Goal: Transaction & Acquisition: Download file/media

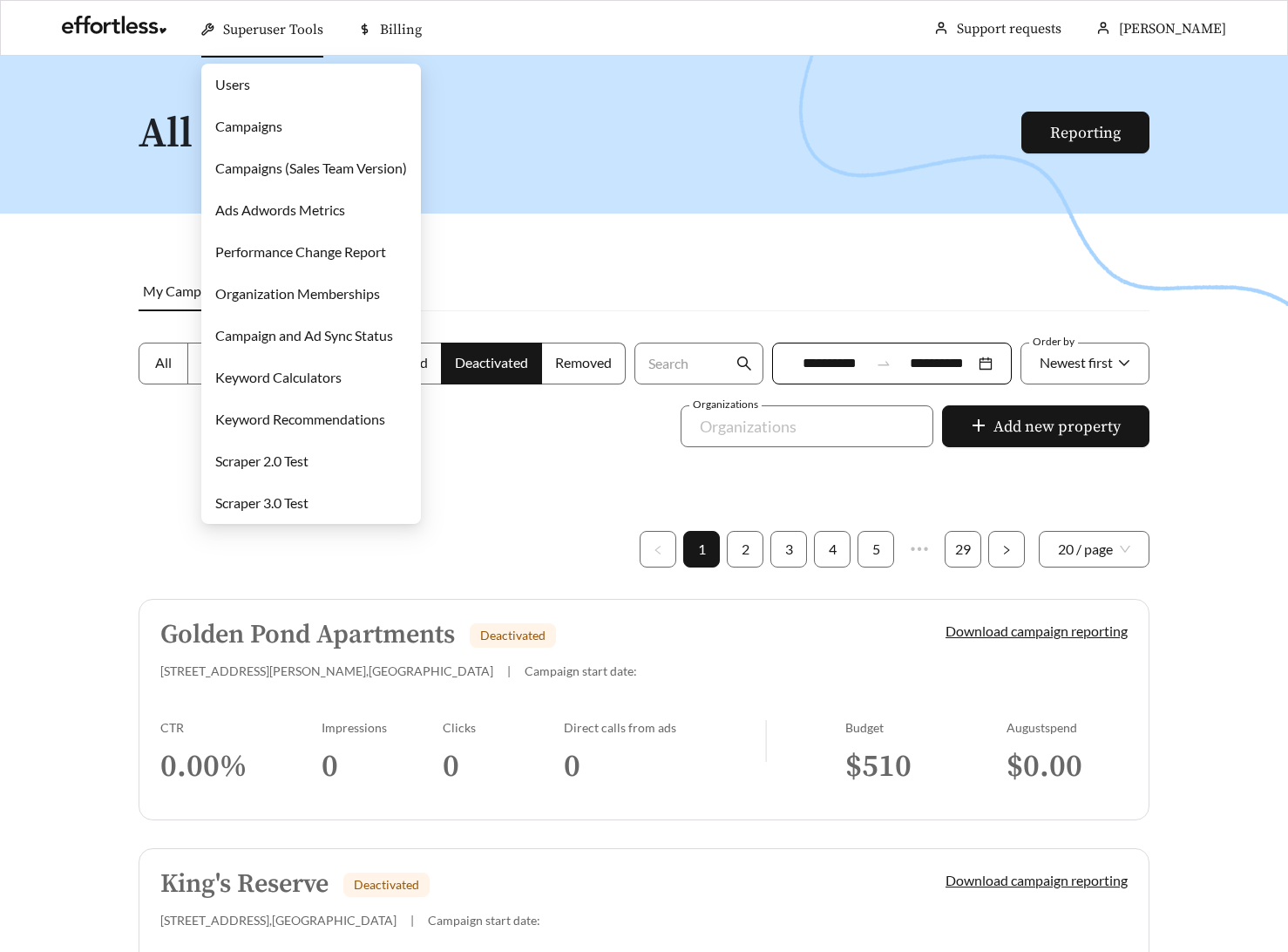
click at [247, 86] on link "Users" at bounding box center [232, 83] width 34 height 16
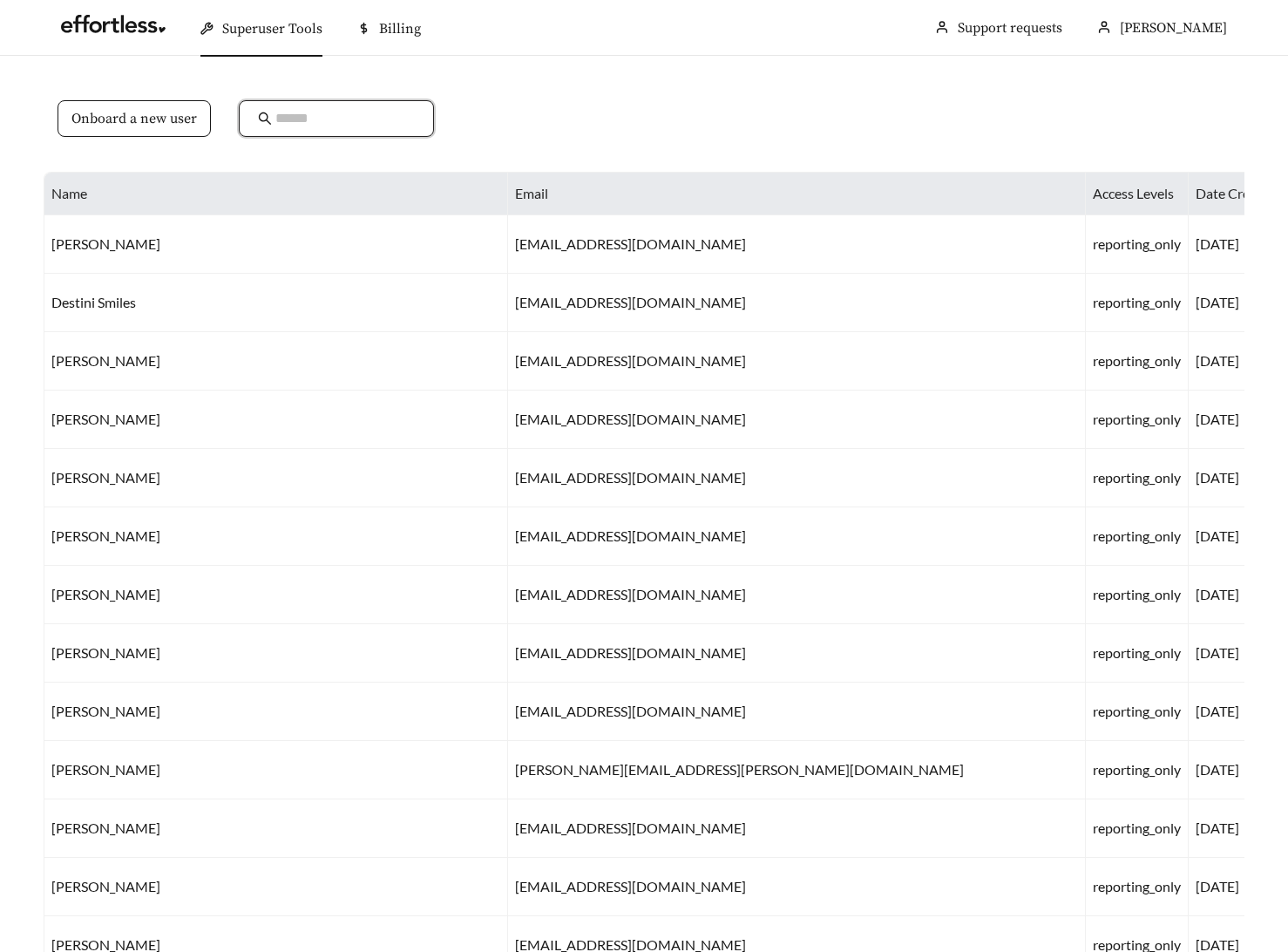
click at [314, 123] on input "text" at bounding box center [345, 119] width 140 height 21
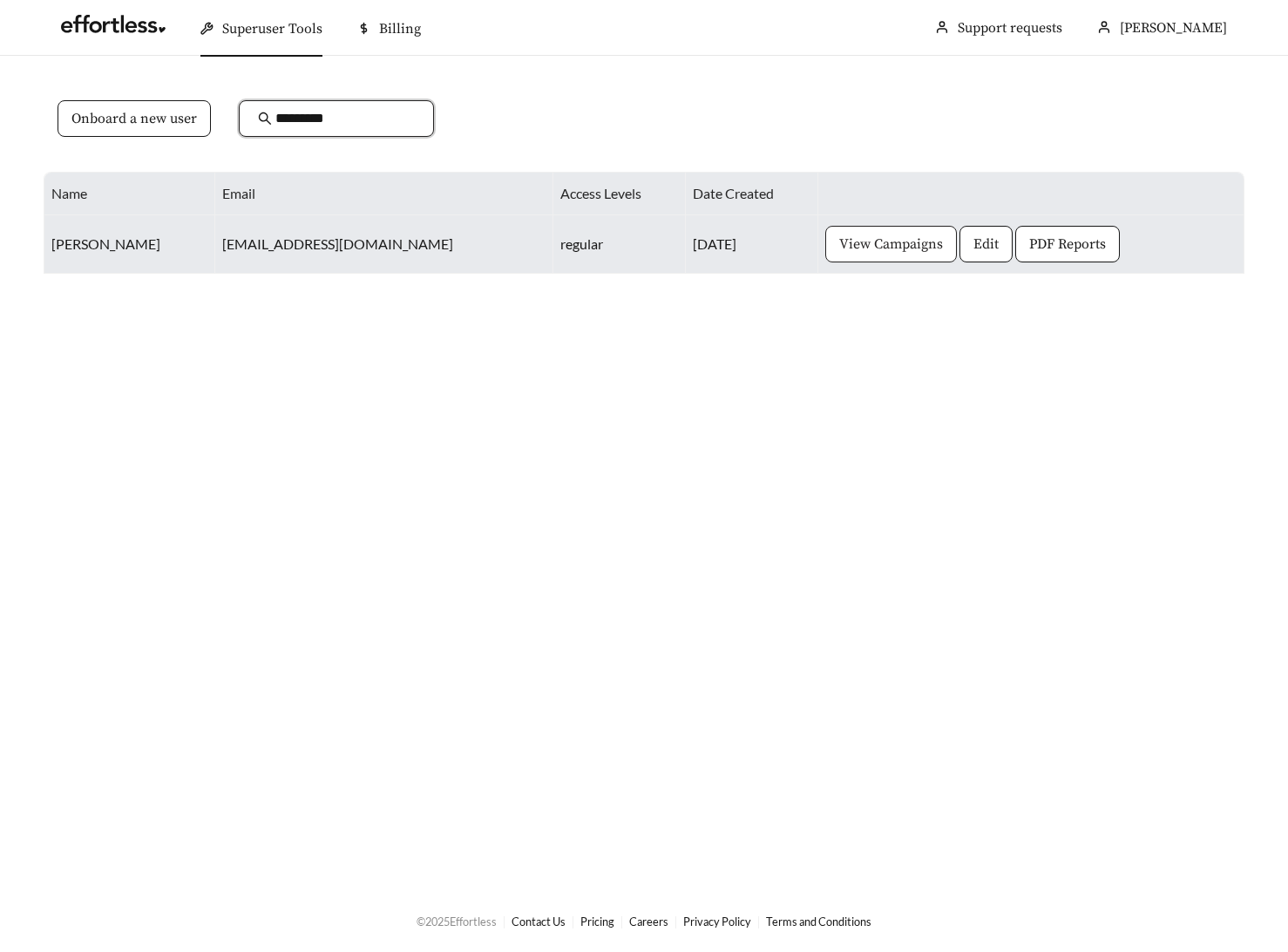
type input "*********"
click at [840, 247] on span "View Campaigns" at bounding box center [891, 244] width 104 height 21
click at [974, 242] on span "Edit" at bounding box center [986, 244] width 25 height 21
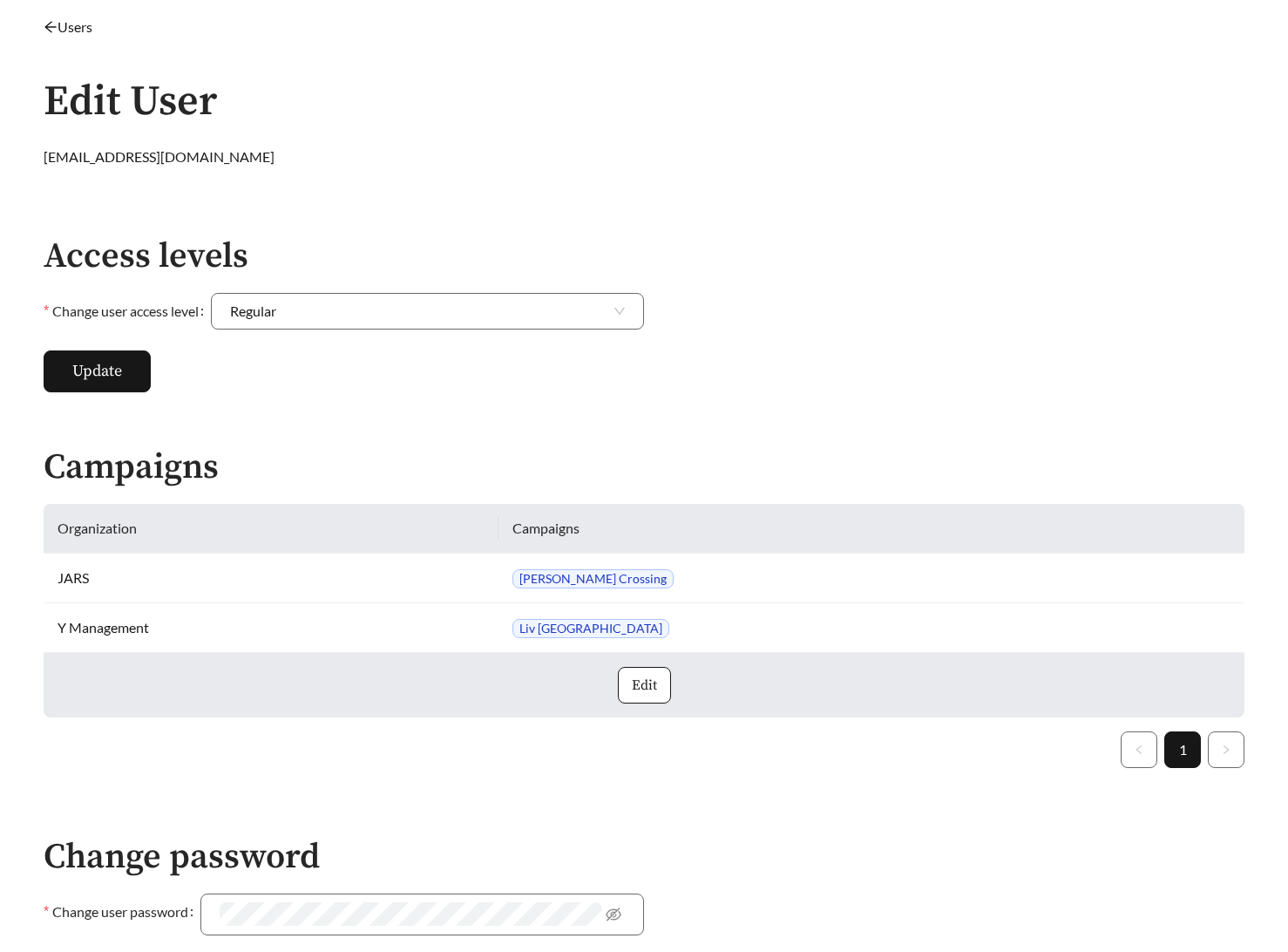
scroll to position [76, 0]
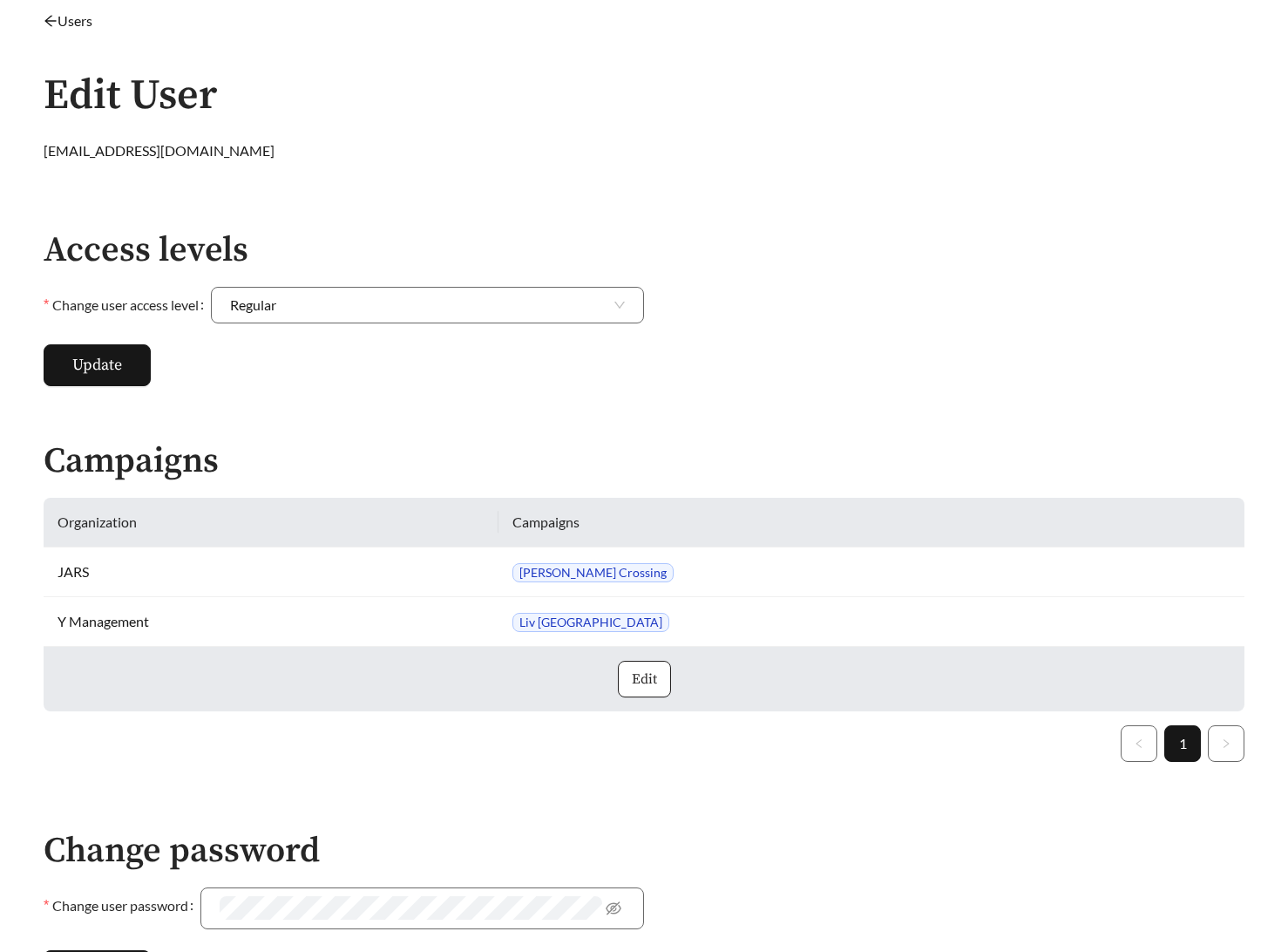
click at [657, 677] on button "Edit" at bounding box center [645, 680] width 54 height 36
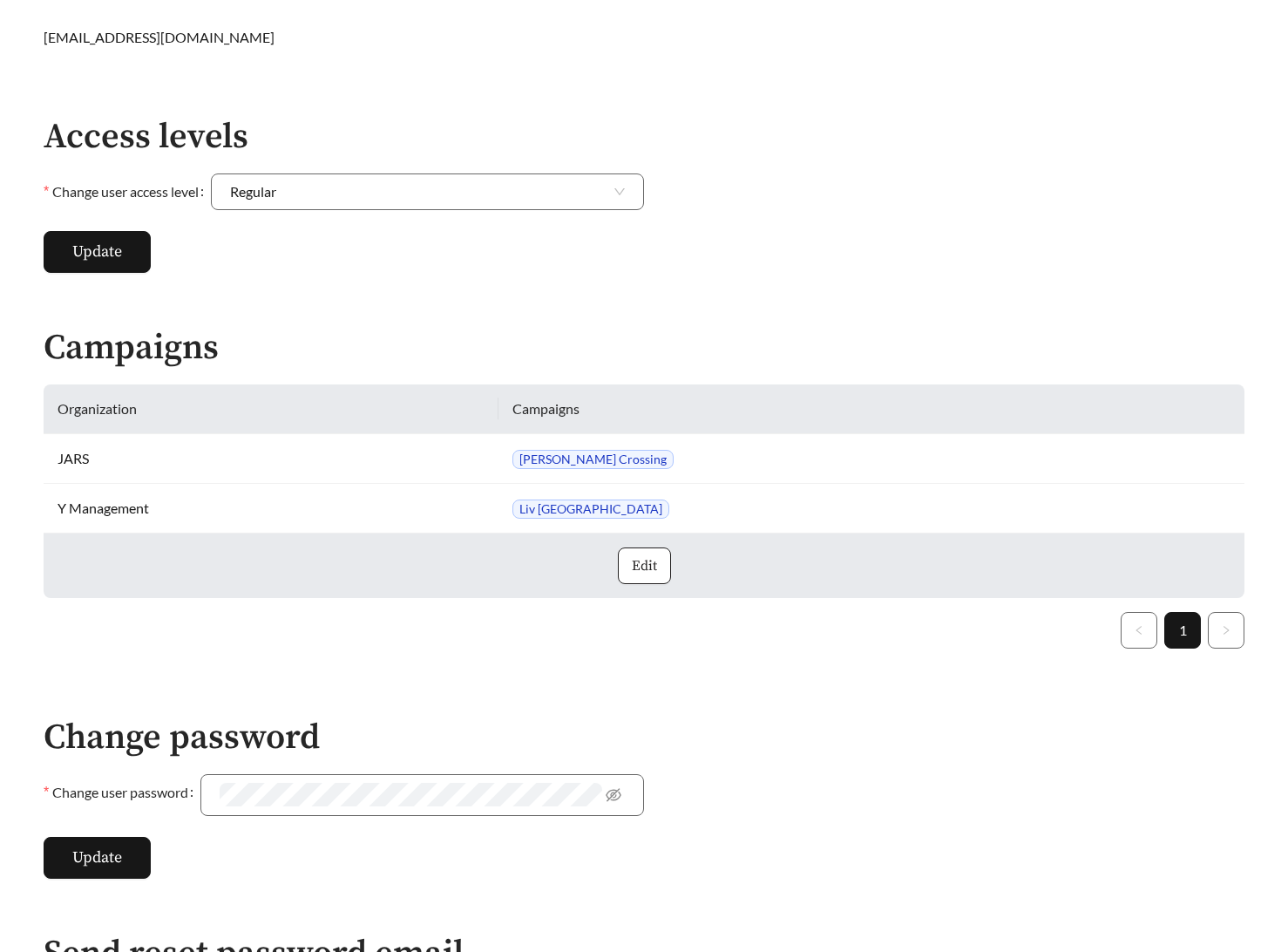
scroll to position [0, 0]
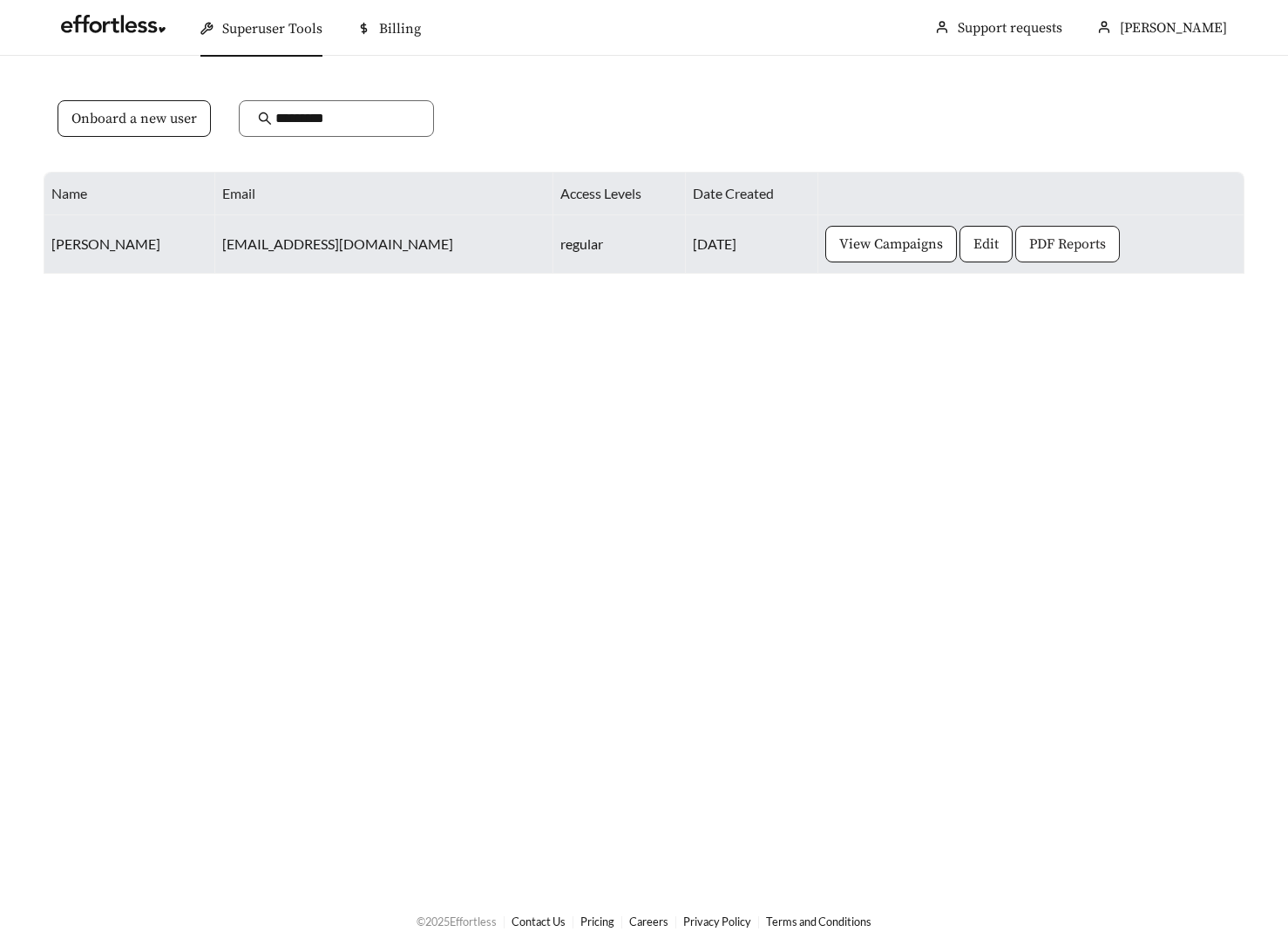
click at [1029, 239] on span "PDF Reports" at bounding box center [1067, 244] width 76 height 21
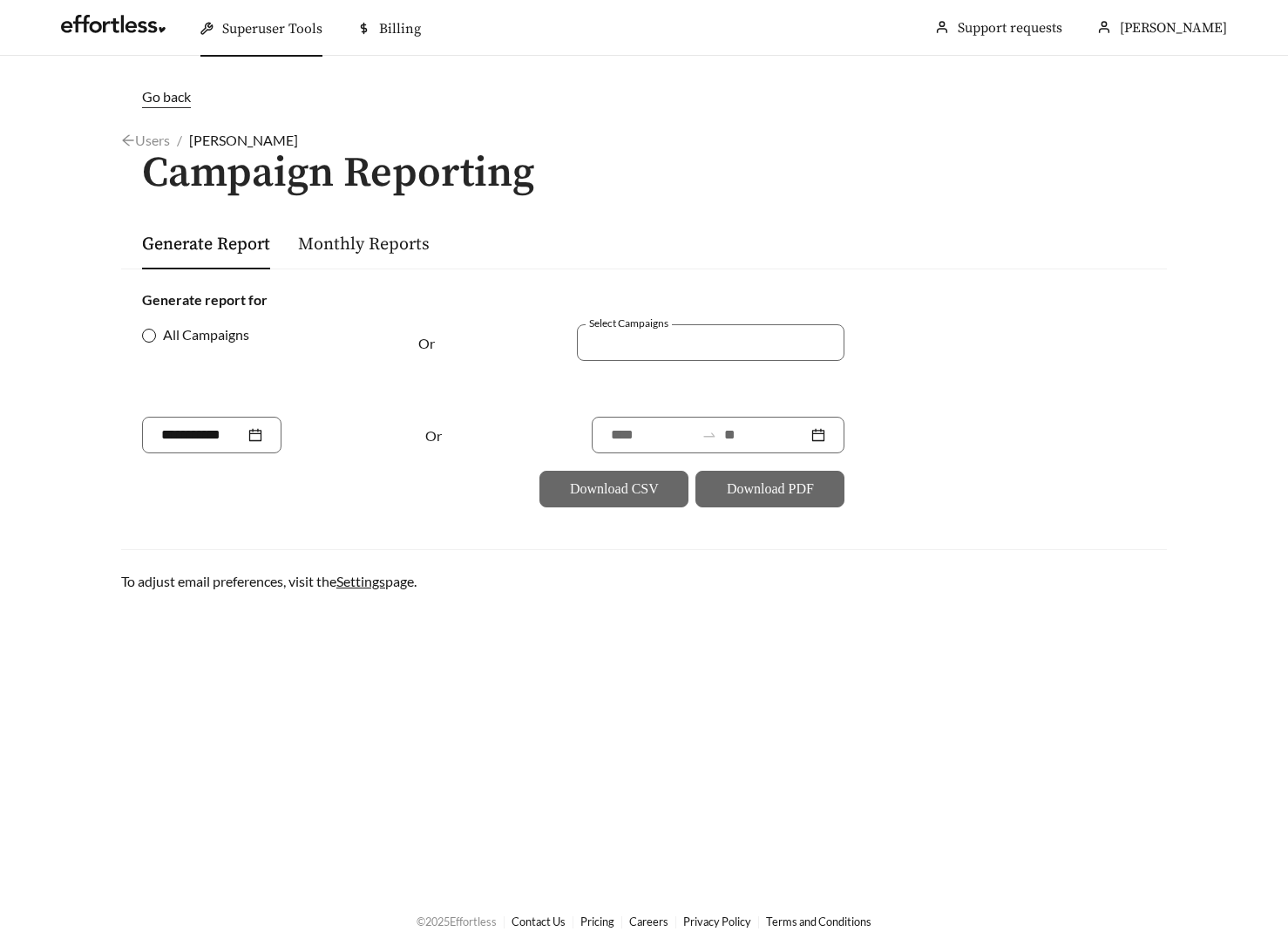
click at [175, 340] on span "All Campaigns" at bounding box center [205, 335] width 100 height 21
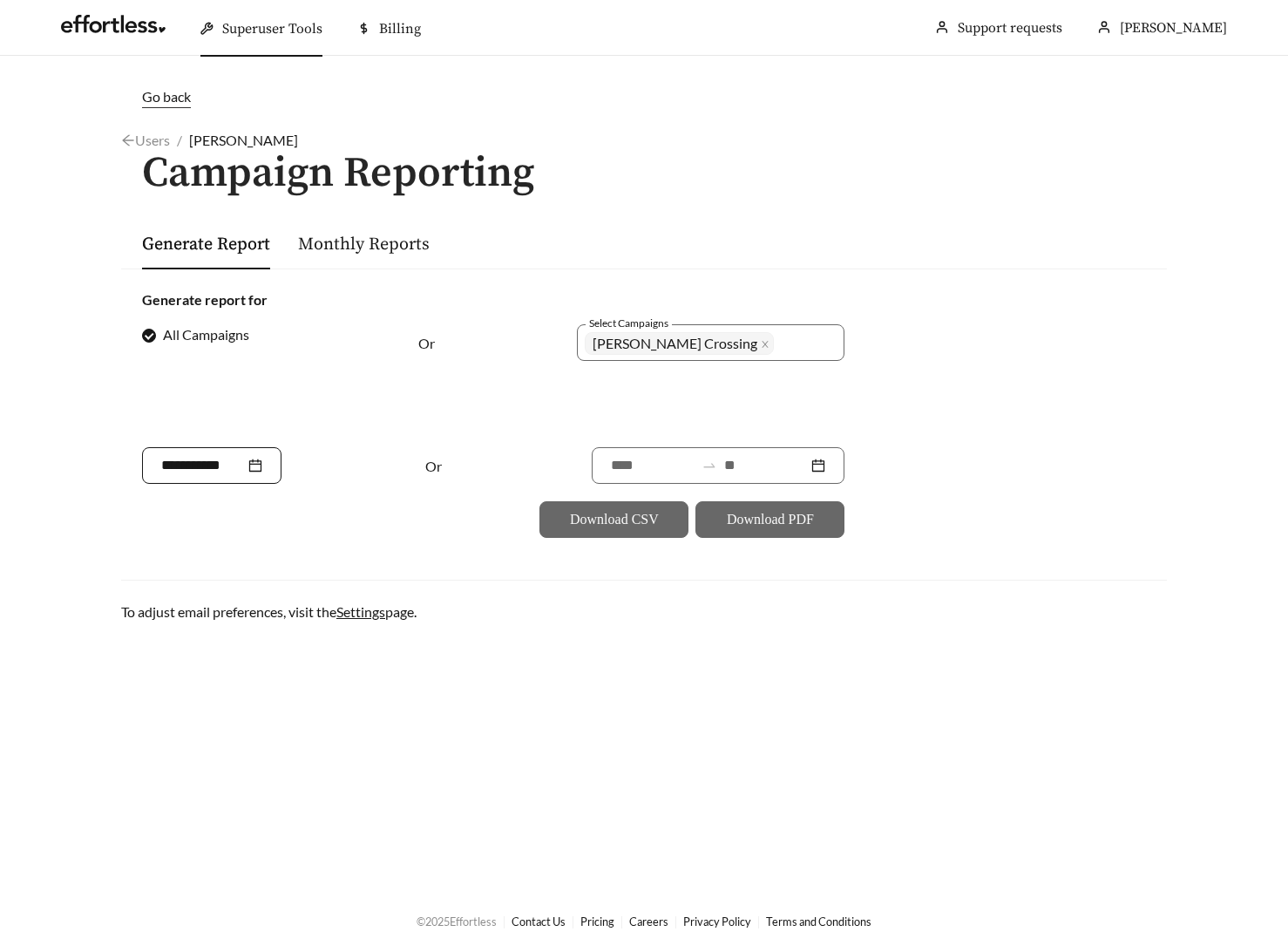
click at [245, 465] on input at bounding box center [204, 465] width 84 height 21
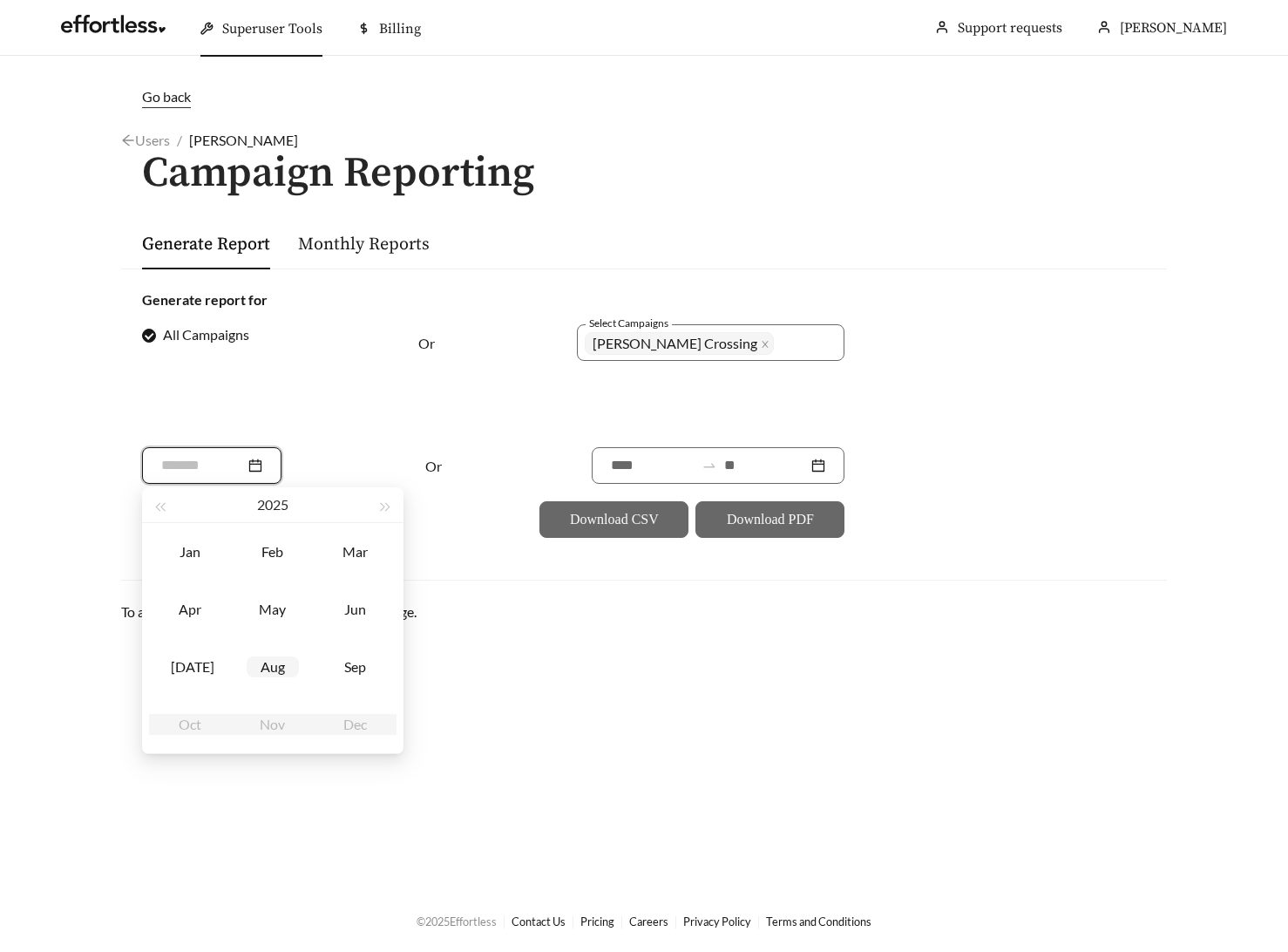
click at [282, 664] on div "Aug" at bounding box center [272, 667] width 53 height 21
type input "*******"
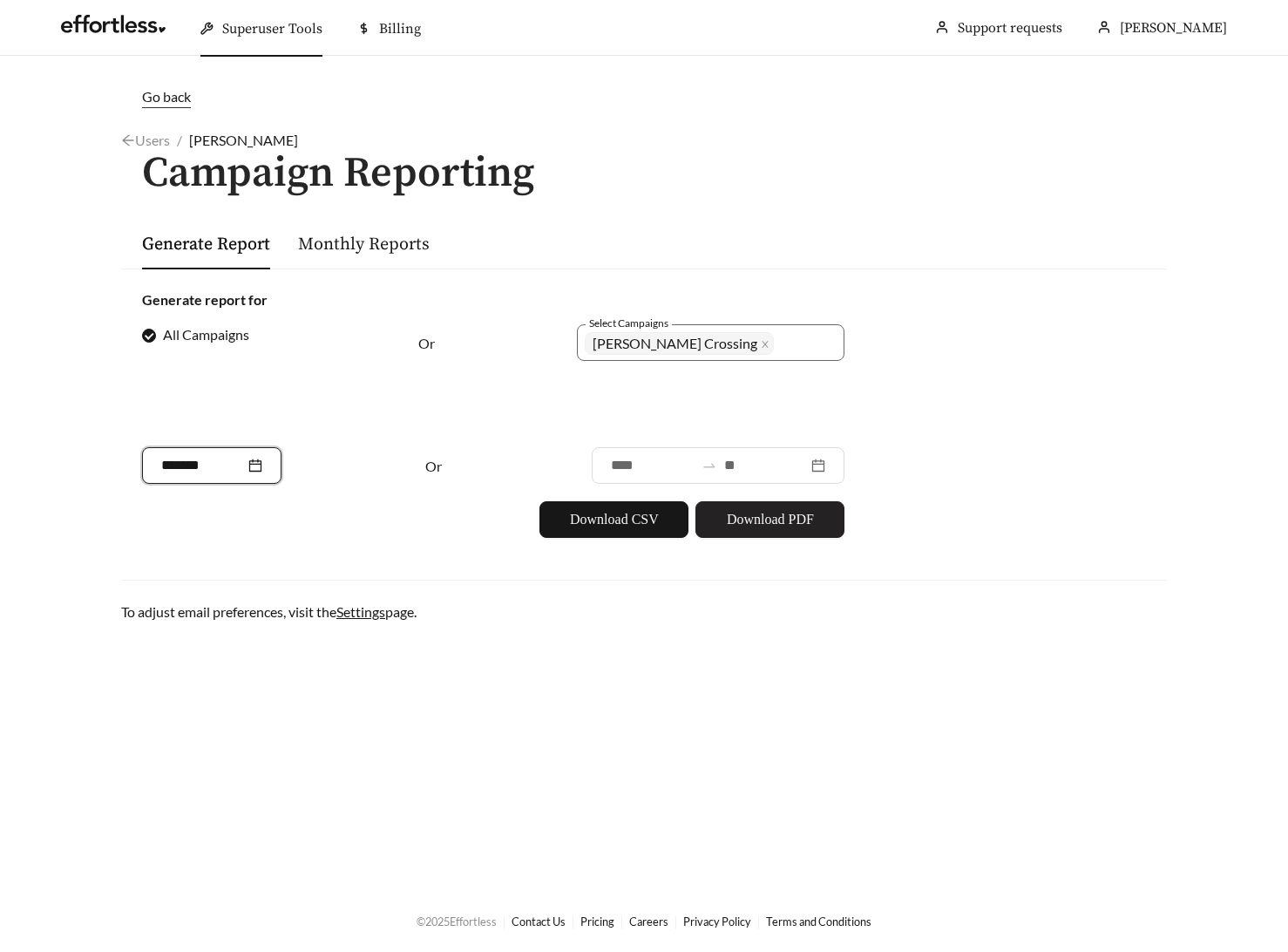
click at [784, 529] on span "Download PDF" at bounding box center [770, 520] width 87 height 21
click at [783, 163] on h1 "Campaign Reporting" at bounding box center [644, 174] width 1046 height 46
